Goal: Transaction & Acquisition: Purchase product/service

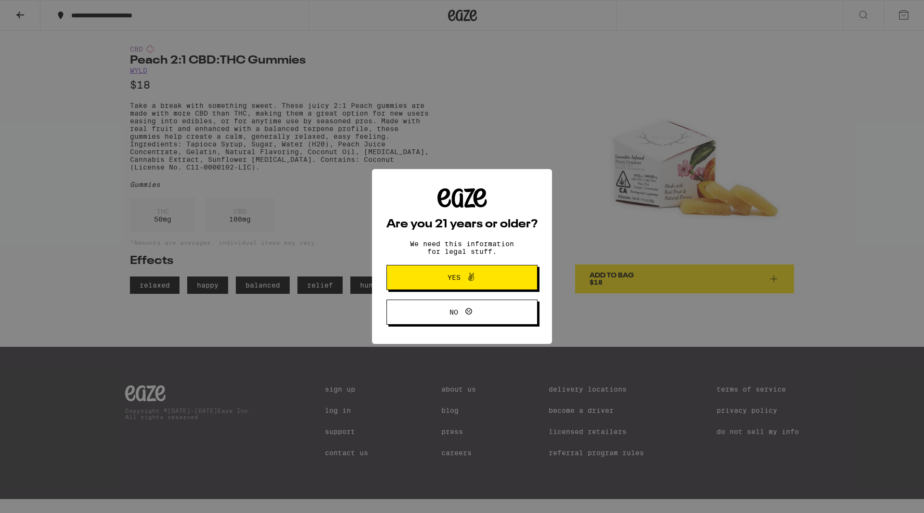
click at [502, 269] on button "Yes" at bounding box center [462, 277] width 151 height 25
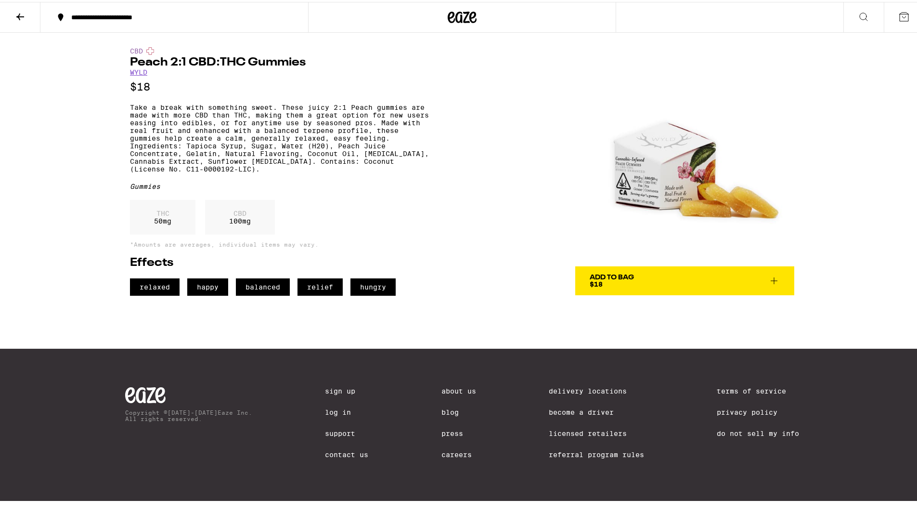
click at [650, 285] on span "Add To Bag $18" at bounding box center [685, 278] width 190 height 13
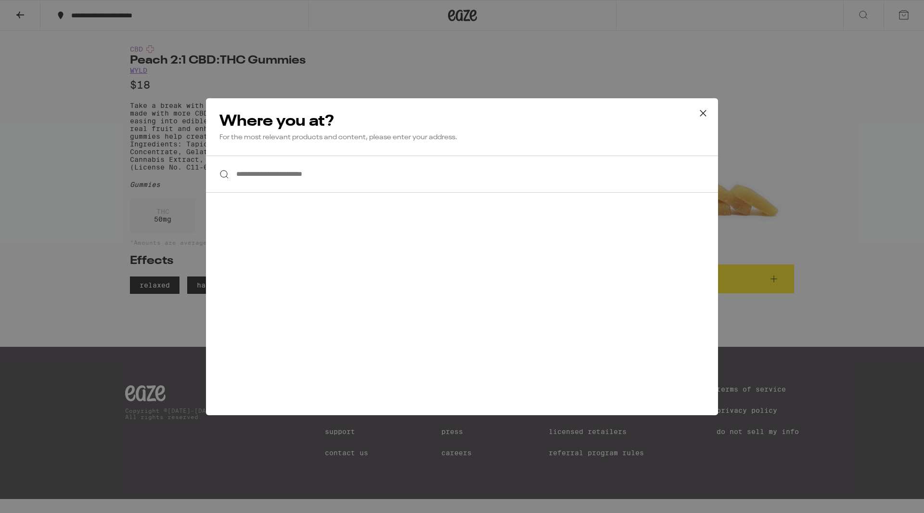
click at [419, 182] on input "**********" at bounding box center [462, 174] width 512 height 37
